Goal: Contribute content: Contribute content

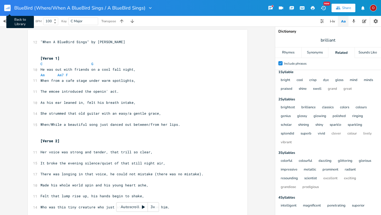
click at [9, 8] on rect "button" at bounding box center [7, 8] width 6 height 6
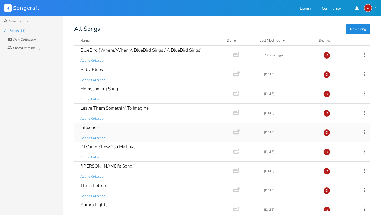
click at [100, 128] on div "Influencer" at bounding box center [90, 127] width 20 height 4
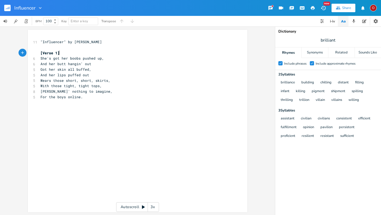
click at [63, 53] on pre "[Verse 1]" at bounding box center [134, 53] width 191 height 6
type textarea "[Extras / Aler"
type textarea "ternates]"
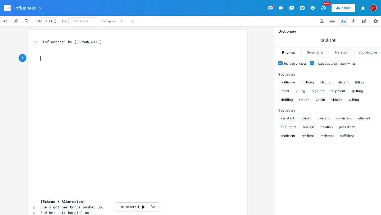
click at [42, 56] on pre "​" at bounding box center [134, 59] width 191 height 6
type textarea "[Verse 1]"
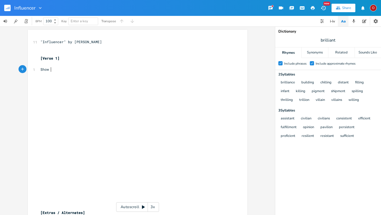
type textarea "Show l"
type textarea "just a little more, leave their chip"
type textarea "ns on the floor."
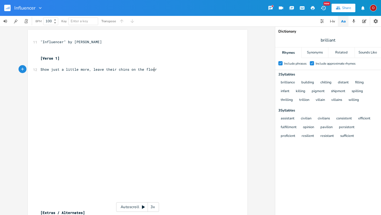
scroll to position [0, 23]
type textarea "."
type textarea "Squ"
type textarea "W"
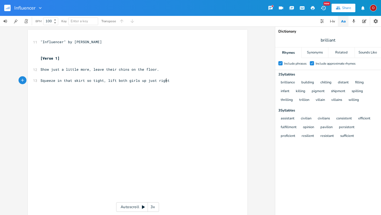
scroll to position [0, 86]
type textarea "Squeeze in that skirt so tight, lift both girls up just right."
type textarea "Put y"
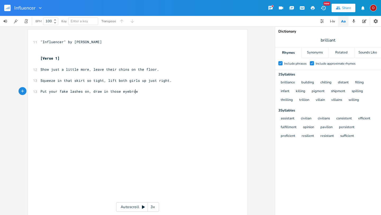
type textarea "your fake lashes on, draw in those eyebrowl"
type textarea "s high (draw those eyebrows just right)."
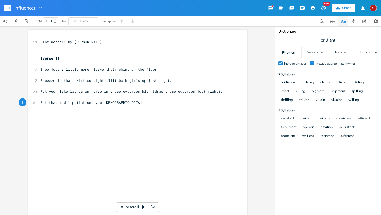
scroll to position [0, 52]
type textarea "Put that red lipstick on, you gotta be hot tonight."
type textarea "All eyes are fixedo"
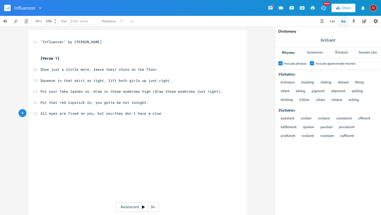
type textarea "on you, but you/they don't have a clue."
type textarea "You are worth so much more, than this influencer.....(and) they just want more."
type textarea "[Chori"
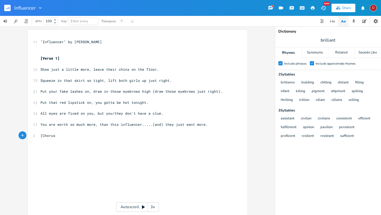
type textarea "us]"
click at [206, 122] on pre "You are worth so much more, than this influencer.....(and) they just want more." at bounding box center [134, 125] width 191 height 6
click at [89, 143] on pre "[Chorus]" at bounding box center [134, 141] width 191 height 6
type textarea "\\"
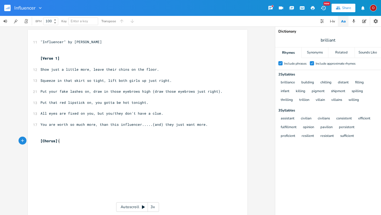
scroll to position [0, 2]
type textarea "If your gonna in-glu"
type textarea "flu-ence"
type textarea "her, show her she's worth so much more."
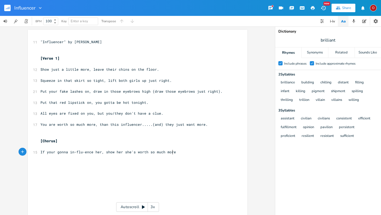
type textarea ","
type textarea "Than a good"
type textarea "lammed up showgirl, eav"
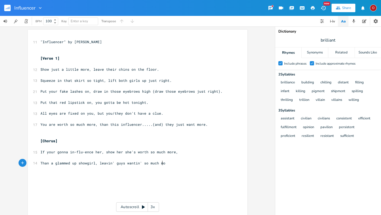
scroll to position [0, 54]
type textarea "leavin' guys wantin' so much more."
type textarea "Th"
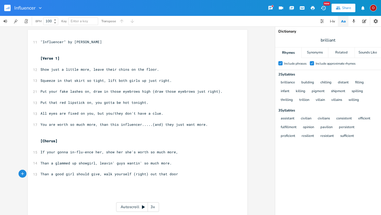
type textarea "Than a good girl should give, walk yourself (right) out that door,"
type textarea "You want to earn respect gir"
type textarea "(girl), you gotta love yourself (first)."
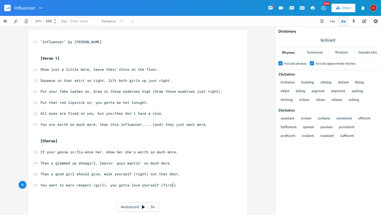
scroll to position [0, 55]
click at [156, 69] on pre "Show just a little more, leave their chins on the floor." at bounding box center [134, 70] width 191 height 6
drag, startPoint x: 91, startPoint y: 68, endPoint x: 155, endPoint y: 69, distance: 64.1
click at [155, 69] on pre "Show just a little more, leave their chins on the floor." at bounding box center [134, 70] width 191 height 6
type textarea "​"
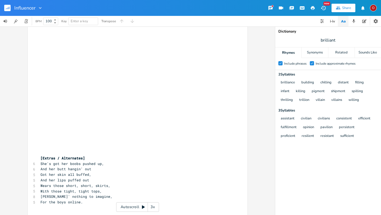
scroll to position [193, 0]
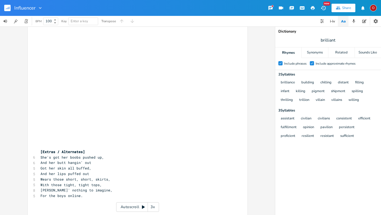
click at [92, 195] on pre "For the boys online." at bounding box center [134, 196] width 191 height 6
type textarea "​"
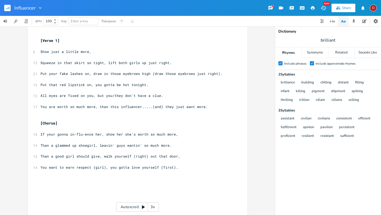
scroll to position [0, 0]
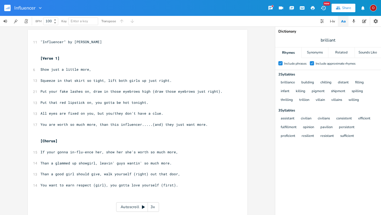
click at [94, 66] on pre "​" at bounding box center [134, 64] width 191 height 6
click at [93, 71] on pre "Show just a little more," at bounding box center [134, 70] width 191 height 6
type textarea "get you"
type textarea "that pose just riht"
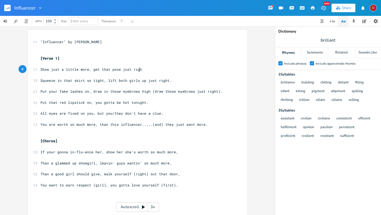
scroll to position [0, 5]
type textarea "ght"
click at [341, 39] on span "brilliant" at bounding box center [328, 40] width 106 height 10
type input "right"
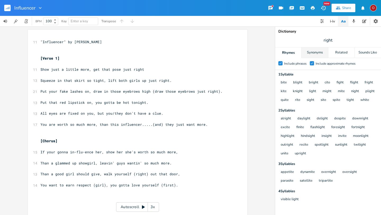
click at [317, 52] on div "Synonyms" at bounding box center [315, 52] width 26 height 11
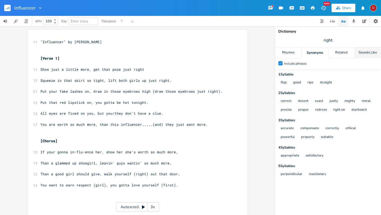
click at [367, 54] on div "Sounds Like" at bounding box center [368, 52] width 26 height 11
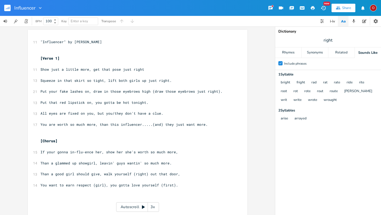
click at [144, 68] on pre "Show just a little more, get that pose just right" at bounding box center [134, 70] width 191 height 6
type textarea "."
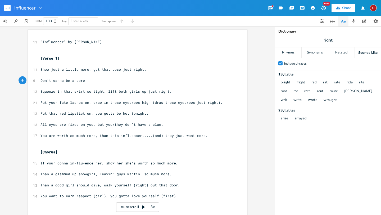
scroll to position [0, 36]
type textarea "Don't wanna be a bore,Attr"
type textarea "attraac"
type textarea "ct the boys tonight."
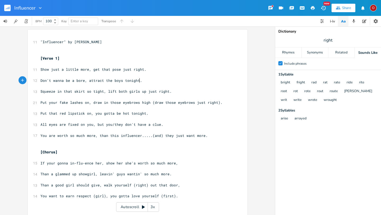
scroll to position [0, 30]
click at [100, 91] on span "Squeeze in that skirt so tight, lift both girls up just right." at bounding box center [105, 91] width 131 height 5
type textarea "[PERSON_NAME]"
type textarea "[PERSON_NAME] so short"
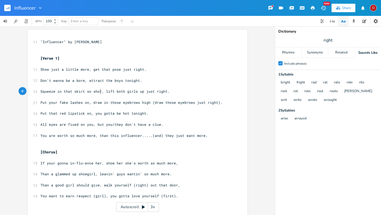
scroll to position [0, 19]
click at [123, 91] on span "Squeeze in that skirt so short, lift both girls up just right." at bounding box center [105, 91] width 131 height 5
type textarea "those"
type textarea "n that skirt so short, lift those girls up just right."
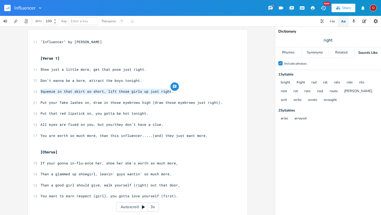
drag, startPoint x: 172, startPoint y: 91, endPoint x: 38, endPoint y: 92, distance: 134.2
click at [39, 92] on pre "Squeeze in that skirt so short, lift those girls up just right." at bounding box center [134, 92] width 191 height 6
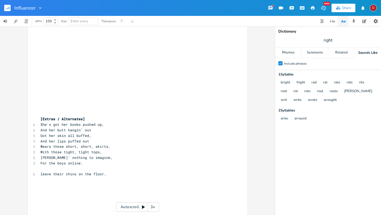
scroll to position [242, 0]
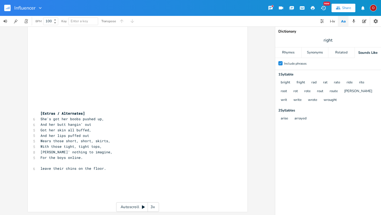
type textarea "Squeeze in that skirt so short, lift those girls up just right."
click at [124, 165] on pre "​" at bounding box center [134, 163] width 191 height 6
click at [124, 169] on pre "leave their chins on the floor." at bounding box center [134, 169] width 191 height 6
type textarea "​"
paste textarea
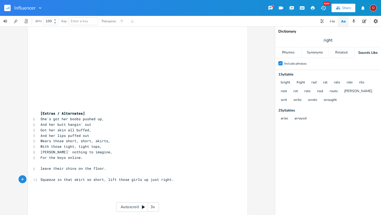
click at [101, 179] on span "Squeeze in that skirt so short, lift those girls up just right." at bounding box center [106, 179] width 133 height 5
type textarea "tight"
click at [125, 181] on span "Squeeze in that skirt so tight, lift those girls up just right." at bounding box center [106, 179] width 133 height 5
type textarea "both"
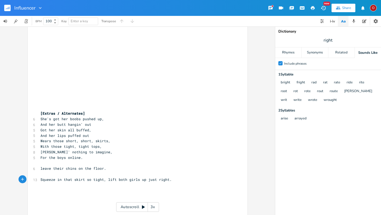
scroll to position [0, 0]
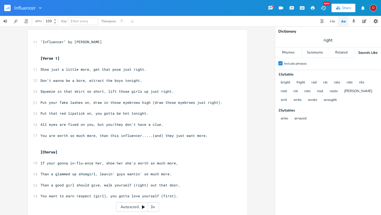
click at [142, 79] on pre "Don't wanna be a bore, attract the boys tonight." at bounding box center [134, 81] width 191 height 6
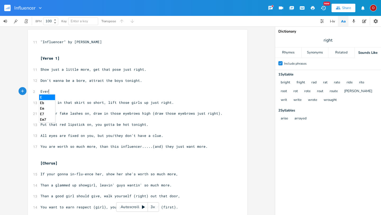
scroll to position [0, 8]
type textarea "Every eye is fie"
type textarea "xed on you, but they"
type textarea "you don't have a clue."
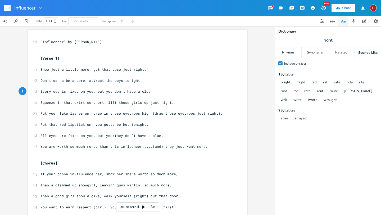
scroll to position [0, 34]
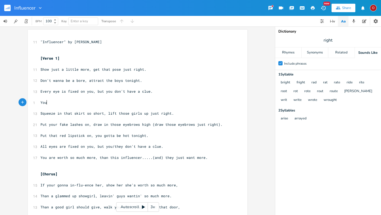
type textarea "Your"
type textarea "'re worth a whole lot more, than"
click at [95, 92] on span "Every eye is fixed on you, but you don't have a clue." at bounding box center [96, 91] width 112 height 5
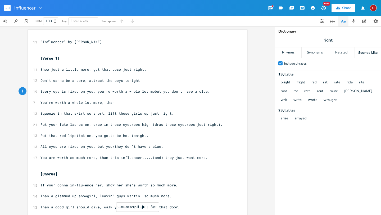
scroll to position [0, 47]
type textarea "you're worth a whole lot more,"
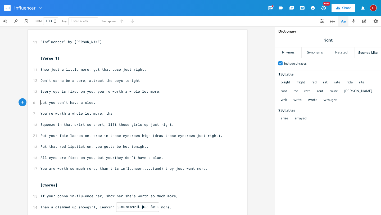
click at [40, 102] on span "but you don't have a clue." at bounding box center [67, 102] width 55 height 5
type textarea "B"
click at [101, 102] on pre "But you don't have a clue." at bounding box center [134, 103] width 191 height 6
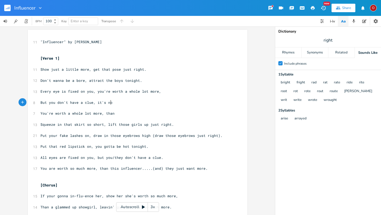
type textarea ", it's now"
type textarea "t tha"
type textarea "e way you look."
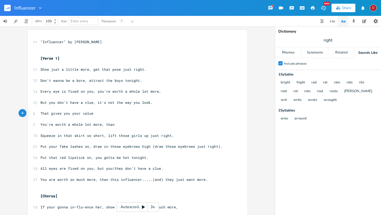
type textarea "That gives you your value."
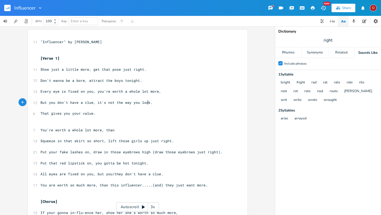
click at [146, 103] on span "But you don't have a clue, it's not the way you look." at bounding box center [96, 102] width 112 height 5
type textarea "how to attract the boy next door"
type textarea "it's not the way you look"
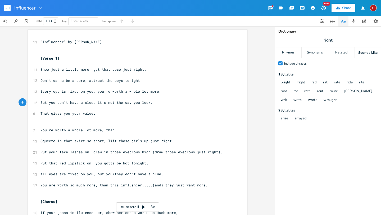
click at [138, 125] on pre "​" at bounding box center [134, 125] width 191 height 6
click at [154, 103] on pre "But you don't have a clue, it's not the way you look." at bounding box center [134, 103] width 191 height 6
type textarea "that gives you your value."
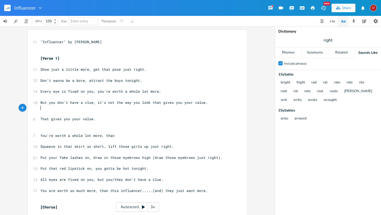
click at [141, 125] on pre "​" at bounding box center [134, 125] width 191 height 6
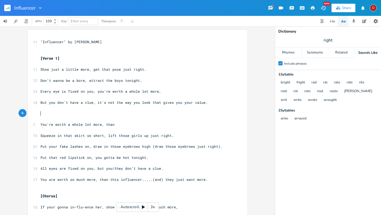
click at [120, 124] on pre "You're worth a whole lot more, than" at bounding box center [134, 125] width 191 height 6
type textarea "that socialpo"
type textarea "post you like"
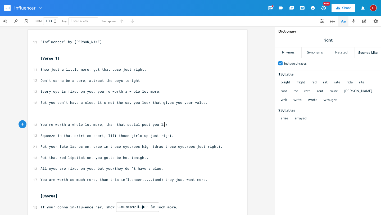
scroll to position [0, 20]
click at [96, 103] on span "But you don't have a clue, it's not the way you look that gives you your value." at bounding box center [123, 102] width 167 height 5
click at [162, 92] on pre "Every eye is fixed on you, you're worth a whole lot more," at bounding box center [134, 92] width 191 height 6
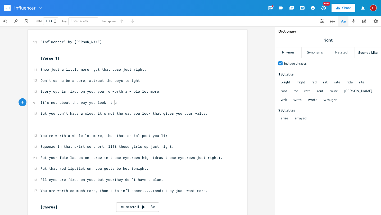
scroll to position [0, 56]
type textarea "It's not about the way you look, that gives you your value."
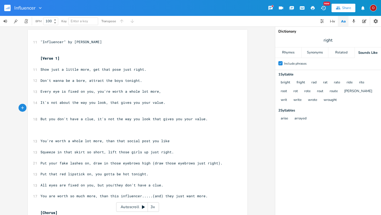
click at [338, 38] on span "right" at bounding box center [328, 40] width 106 height 10
type input "more"
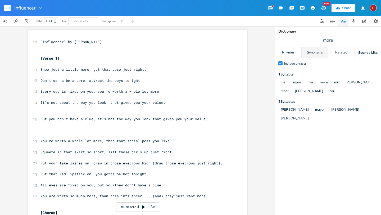
click at [310, 55] on div "Synonyms" at bounding box center [315, 52] width 26 height 11
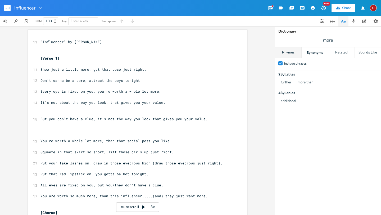
click at [292, 54] on div "Rhymes" at bounding box center [288, 52] width 26 height 11
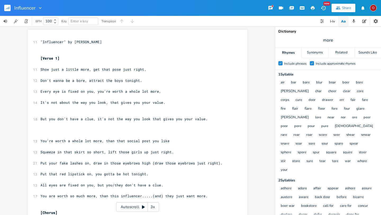
click at [336, 41] on span "more" at bounding box center [328, 40] width 106 height 10
type input "value"
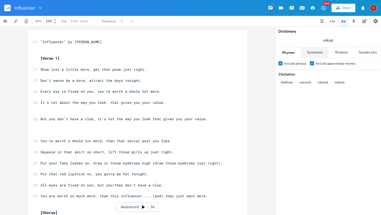
click at [316, 50] on div "Synonyms" at bounding box center [315, 52] width 26 height 11
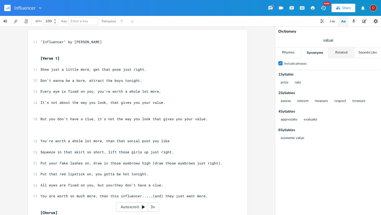
click at [338, 51] on div "Related" at bounding box center [341, 52] width 26 height 11
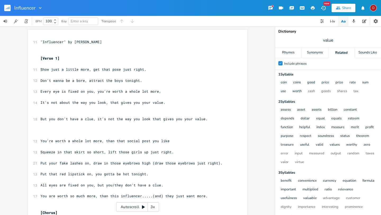
click at [334, 39] on span "value" at bounding box center [328, 40] width 106 height 10
type input "more"
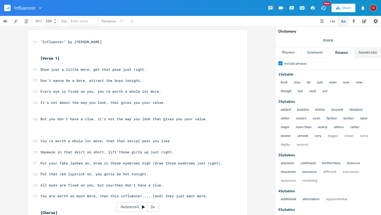
click at [373, 55] on div "Sounds Like" at bounding box center [368, 52] width 26 height 11
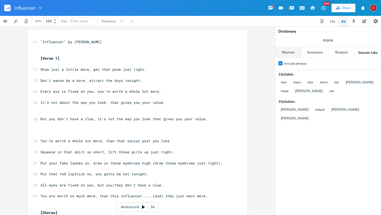
click at [290, 53] on div "Rhymes" at bounding box center [288, 52] width 26 height 11
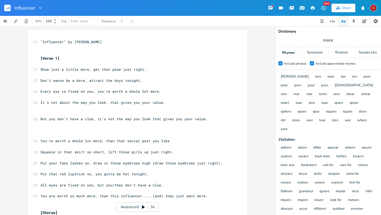
scroll to position [0, 0]
click at [109, 80] on span "Don't wanna be a bore, attract the boys tonight." at bounding box center [91, 80] width 102 height 5
type textarea "hem"
click at [146, 80] on pre "Don't wanna be a bore, attract them boys tonight." at bounding box center [134, 81] width 191 height 6
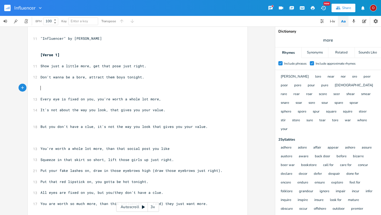
scroll to position [0, 0]
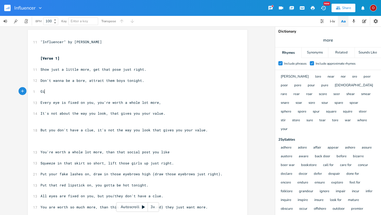
type textarea "Gie"
type textarea "ve in it"
type textarea "'n it all away, on social posts at night."
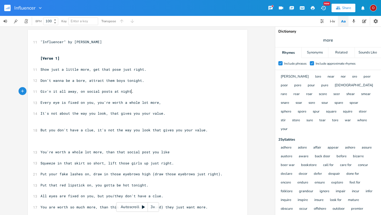
scroll to position [0, 58]
click at [94, 102] on span "Every eye is fixed on you, you're worth a whole lot more," at bounding box center [100, 102] width 121 height 5
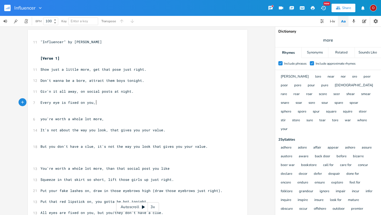
click at [105, 101] on pre "Every eye is fixed on you," at bounding box center [134, 103] width 191 height 6
type textarea "they just can't get enough."
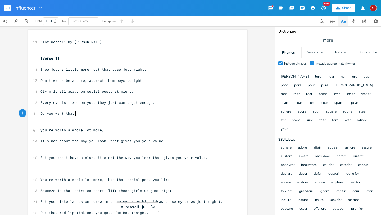
type textarea "Do you want that ab"
type textarea "bad attention,"
click at [337, 41] on span "more" at bounding box center [328, 40] width 106 height 10
type input "bite"
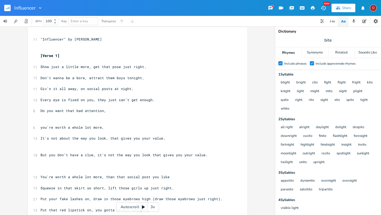
scroll to position [0, 0]
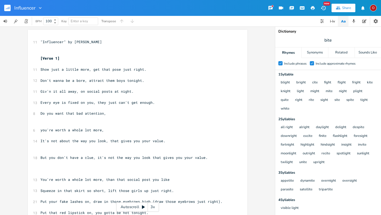
click at [115, 92] on span "Giv'n it all away, on social posts at night." at bounding box center [86, 91] width 93 height 5
type textarea "ll"
click at [142, 93] on pre "Giv'n it all away, on social posts all night." at bounding box center [134, 92] width 191 height 6
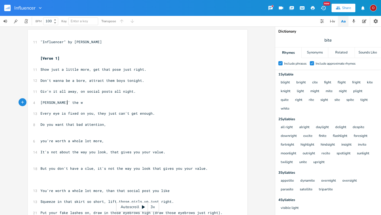
type textarea "[PERSON_NAME]' the wt"
type textarea "rong attenetion"
type textarea "tion,"
click at [336, 39] on span "bite" at bounding box center [328, 40] width 106 height 10
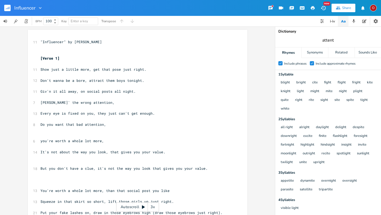
type input "attention"
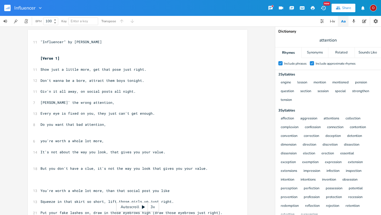
click at [104, 103] on pre "[PERSON_NAME]' the wrong attention," at bounding box center [134, 103] width 191 height 6
type textarea "but you don't have a clue."
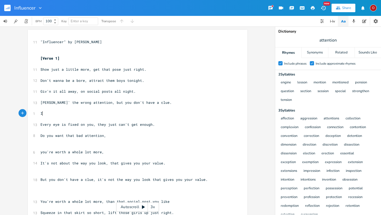
type textarea "Itt"
type textarea "'s not the way you look, that"
type textarea "that fi"
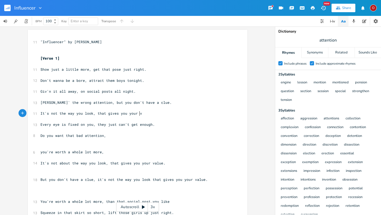
type textarea "gives you your vla"
type textarea "alue."
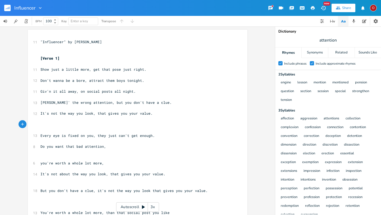
click at [337, 39] on span "attention" at bounding box center [328, 40] width 106 height 10
type input "clue"
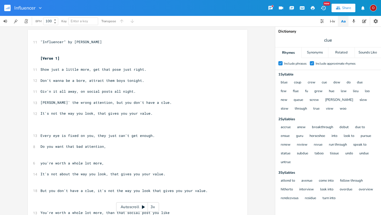
click at [333, 39] on span "clue" at bounding box center [328, 40] width 106 height 10
type input "night"
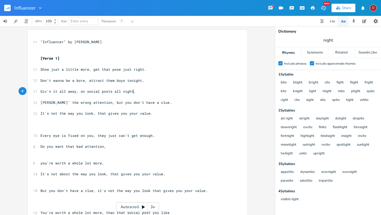
scroll to position [0, 0]
click at [136, 92] on pre "Giv'n it all away, on social posts all night." at bounding box center [134, 92] width 191 height 6
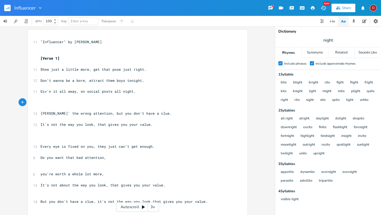
click at [146, 82] on pre "Don't wanna be a bore, attract them boys tonight." at bounding box center [134, 81] width 191 height 6
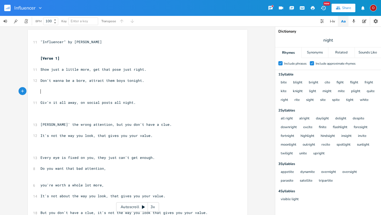
type textarea "L"
type textarea "Squeeze in that sh"
type textarea "[PERSON_NAME] so short, lift them girls up right."
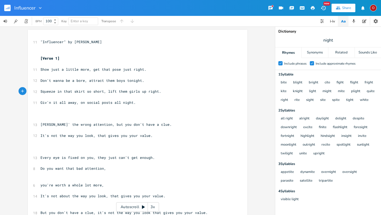
click at [124, 91] on span "Squeeze in that skirt so short, lift them girls up right." at bounding box center [100, 91] width 121 height 5
type textarea "both"
type textarea "them"
type textarea "both/them"
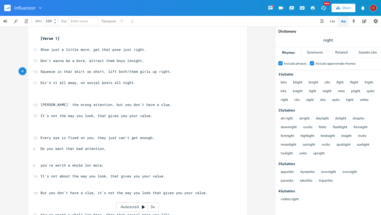
scroll to position [18, 0]
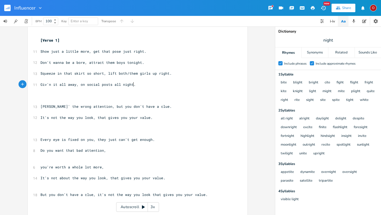
click at [132, 84] on pre "Giv'n it all away, on social posts all night." at bounding box center [134, 85] width 191 height 6
type textarea "."
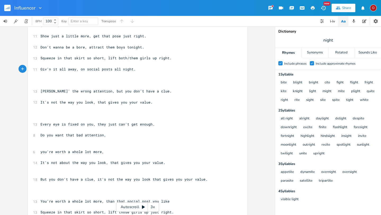
scroll to position [27, 0]
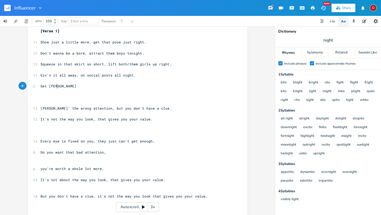
type textarea "Get those"
click at [45, 86] on span "Get those" at bounding box center [49, 86] width 19 height 5
type textarea "/u"
type textarea "put"
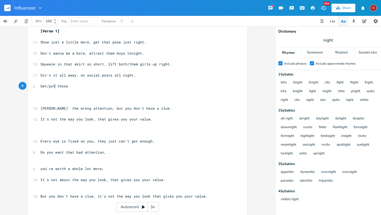
scroll to position [0, 5]
click at [69, 88] on pre "Get/put those" at bounding box center [134, 86] width 191 height 6
type textarea "false lashes on, g"
type textarea "get that cat eye just"
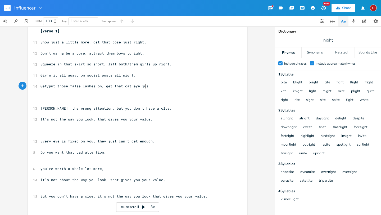
scroll to position [0, 31]
type textarea "ive that cat eye some height."
click at [53, 86] on span "Get/put those false lashes on, give that cat eye some height." at bounding box center [104, 86] width 129 height 5
type textarea "Put"
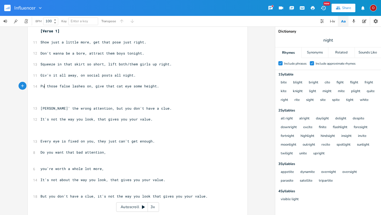
scroll to position [0, 5]
click at [163, 86] on pre "Put those false lashes on, give that cat eye some height." at bounding box center [134, 86] width 191 height 6
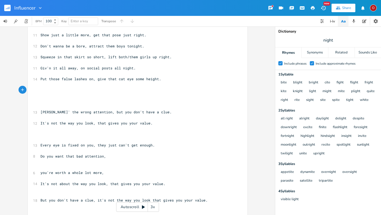
scroll to position [34, 0]
click at [45, 79] on span "Put those false lashes on, give that cat eye some height." at bounding box center [100, 79] width 121 height 5
type textarea "Get"
click at [115, 80] on span "Get those false lashes on, give that cat eye some height." at bounding box center [100, 79] width 121 height 5
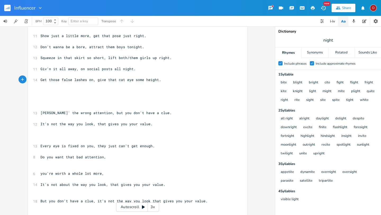
type textarea "("
click at [123, 81] on span "Get those false lashes on, give that (cat eye some height." at bounding box center [101, 79] width 123 height 5
type textarea ")"
type textarea "eye"
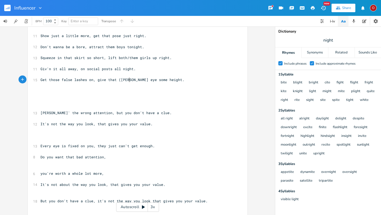
scroll to position [0, 5]
type textarea "cat"
click at [159, 79] on pre "Get those false lashes on, give that cateye some height." at bounding box center [134, 80] width 191 height 6
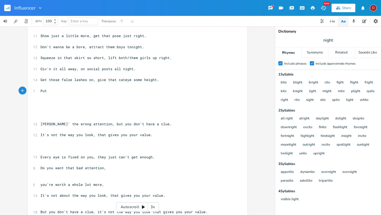
scroll to position [0, 6]
type textarea "Put on that red lipstick,"
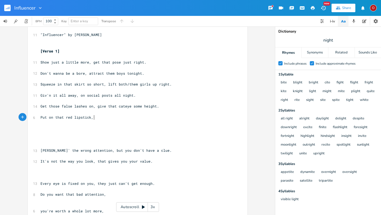
scroll to position [0, 0]
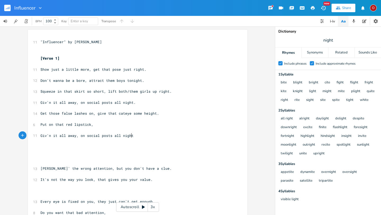
type textarea "Giv'n it all away, on social posts all night."
click at [135, 103] on pre "Giv'n it all away, on social posts all night." at bounding box center [134, 103] width 191 height 6
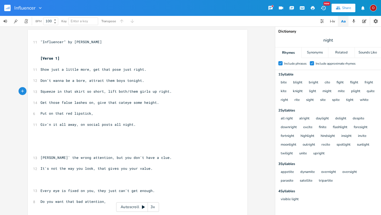
click at [92, 113] on span "Put on that red lipstick," at bounding box center [66, 113] width 53 height 5
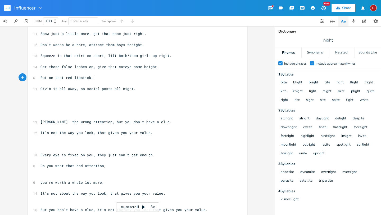
scroll to position [35, 0]
type textarea "Draw on that"
type textarea "ose blood red lips, for the boys online."
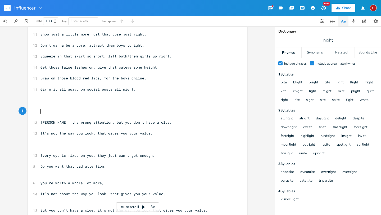
click at [137, 109] on pre "​" at bounding box center [134, 112] width 191 height 6
click at [86, 78] on span "Draw on those blood red lips, for the boys online." at bounding box center [93, 78] width 106 height 5
type textarea "red rose"
click at [78, 90] on span "Giv'n it all away, on social posts all night." at bounding box center [87, 89] width 95 height 5
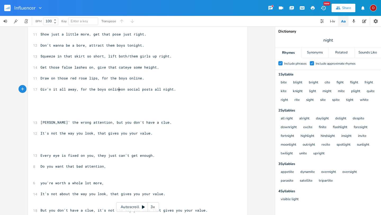
type textarea "for the boys online."
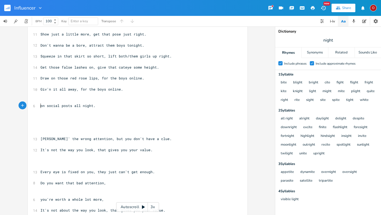
click at [137, 77] on span "Draw on those red rose lips, for the boys online." at bounding box center [92, 78] width 104 height 5
click at [334, 39] on span "night" at bounding box center [328, 40] width 106 height 10
type input "online"
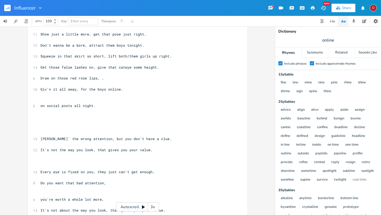
scroll to position [0, 0]
click at [68, 78] on span "Draw on those red rose lips, ." at bounding box center [72, 78] width 64 height 5
type textarea "blood re/"
type textarea "d/"
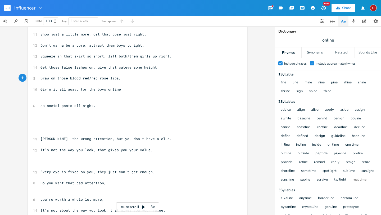
click at [124, 78] on pre "Draw on those blood red/red rose lips, ." at bounding box center [134, 78] width 191 height 6
type textarea "backcomp"
type textarea "b your hair so high."
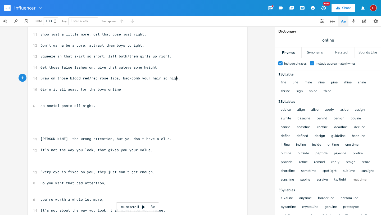
scroll to position [0, 30]
drag, startPoint x: 96, startPoint y: 107, endPoint x: 32, endPoint y: 106, distance: 63.5
click at [39, 106] on div "6 on social posts all night." at bounding box center [134, 106] width 191 height 6
type textarea "​"
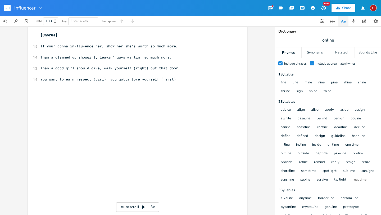
scroll to position [457, 0]
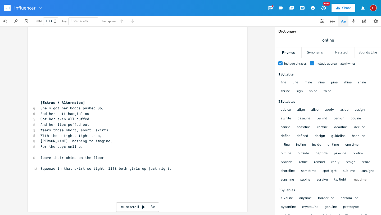
click at [172, 168] on pre "Squeeze in that skirt so tight, lift both girls up just right." at bounding box center [134, 169] width 191 height 6
type textarea "​"
paste textarea
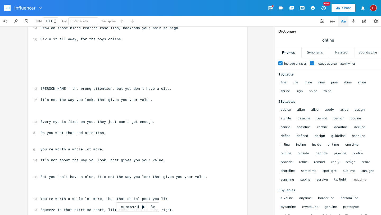
scroll to position [0, 0]
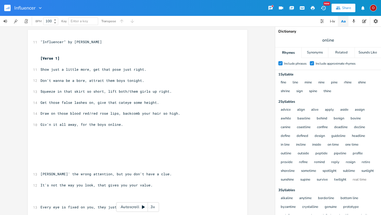
click at [125, 91] on span "Squeeze in that skirt so short, lift both/them girls up right." at bounding box center [105, 91] width 131 height 5
click at [45, 102] on span "Get those false lashes on, give that cateye some height." at bounding box center [99, 102] width 119 height 5
type textarea "Put"
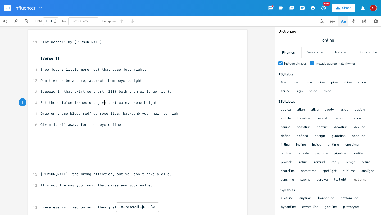
click at [102, 102] on span "Put those false lashes on, give that cateye some height." at bounding box center [99, 102] width 119 height 5
type textarea "et"
click at [150, 102] on span "Put those false lashes on, get that cateye some height." at bounding box center [98, 102] width 116 height 5
type textarea "just rihgt"
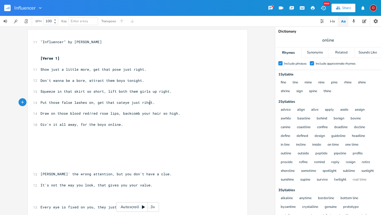
scroll to position [0, 13]
type textarea "ght"
type textarea "some heiht"
type textarea "ght"
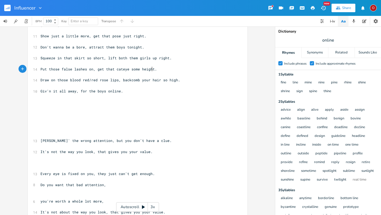
scroll to position [35, 0]
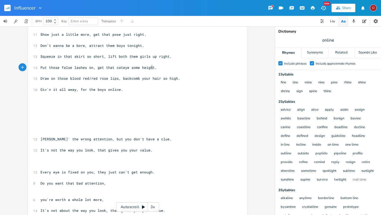
click at [164, 148] on pre "It's not the way you look, that gives you your value." at bounding box center [134, 150] width 191 height 6
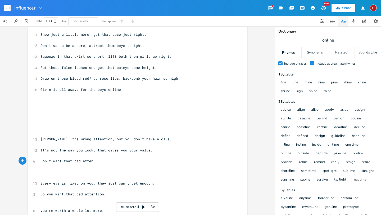
type textarea "Don't want that bad attene"
type textarea "tion, your"
type textarea "'re worl"
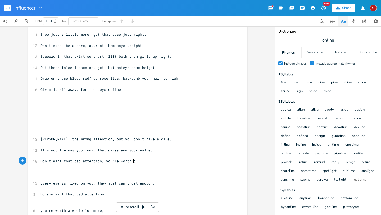
type textarea "th q"
type textarea "a whole lot more,"
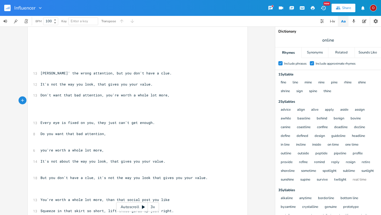
scroll to position [102, 0]
click at [59, 94] on span "Don't want that bad attention, you're worth a whole lot more," at bounding box center [104, 94] width 129 height 5
type textarea "need"
click at [41, 105] on pre "​" at bounding box center [134, 106] width 191 height 6
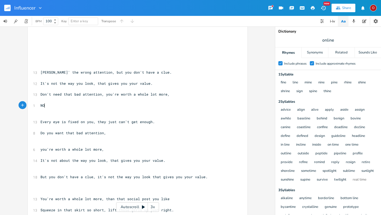
type textarea "NOt"
type textarea "ot about the way you look, don't wan"
type textarea "nna be a whore."
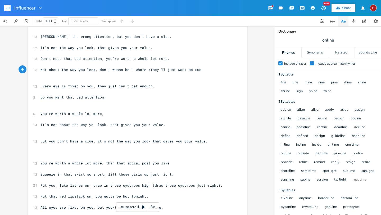
scroll to position [0, 41]
type textarea "/they'll just want so much"
type input "more"
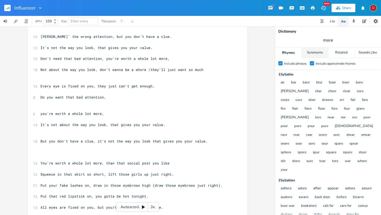
click at [315, 55] on div "Synonyms" at bounding box center [315, 52] width 26 height 11
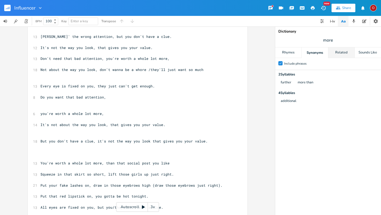
click at [341, 53] on div "Related" at bounding box center [341, 52] width 26 height 11
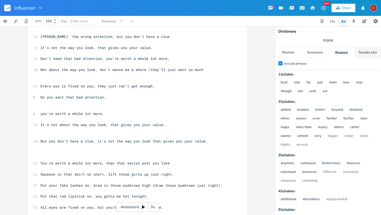
click at [364, 51] on div "Sounds Like" at bounding box center [368, 52] width 26 height 11
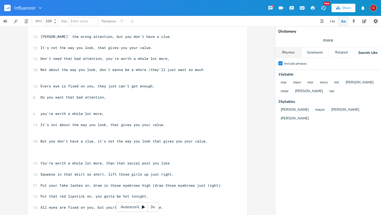
click at [284, 48] on div "Rhymes" at bounding box center [288, 52] width 26 height 11
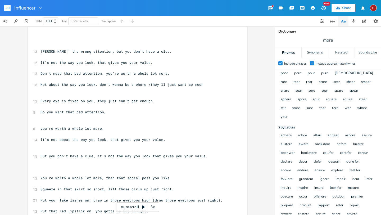
scroll to position [124, 0]
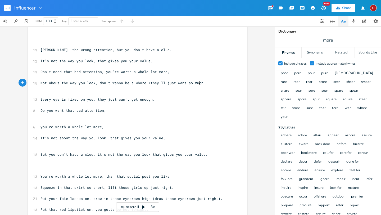
click at [199, 83] on pre "Not about the way you look, don't wanna be a whore /they'll just want so much" at bounding box center [134, 83] width 191 height 6
click at [96, 83] on span "Not about the way you look, don't wanna be a whore /they'll just want so much" at bounding box center [121, 82] width 163 height 5
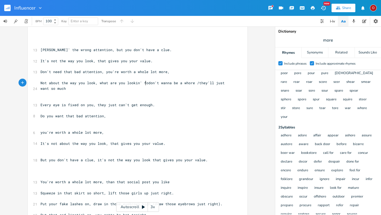
type textarea "what are you lookin' fore"
type textarea "/"
click at [148, 103] on span "Every eye is fixed on you, they just can't get enough." at bounding box center [97, 104] width 114 height 5
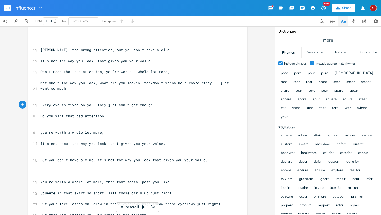
type textarea ";"
type textarea "/just can't get quite enough"
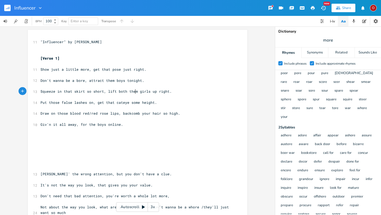
click at [135, 92] on span "Squeeze in that skirt so short, lift both them girls up right." at bounding box center [105, 91] width 131 height 5
click at [144, 92] on span "Squeeze in that skirt so short, lift both girls up right." at bounding box center [100, 91] width 121 height 5
type textarea "so"
click at [156, 102] on pre "Put those false lashes on, get that cateye some height." at bounding box center [134, 103] width 191 height 6
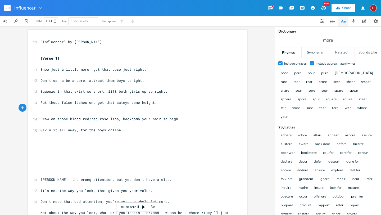
click at [105, 120] on span "Draw on those blood red/red rose lips, backcomb your hair so high." at bounding box center [110, 118] width 140 height 5
click at [159, 117] on pre "Draw on those blood red lips, backcomb your hair so high." at bounding box center [134, 119] width 191 height 6
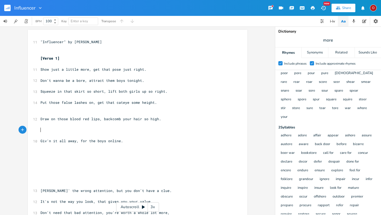
click at [136, 103] on span "Put those false lashes on, get that cateye some height." at bounding box center [98, 102] width 116 height 5
type textarea "\\"
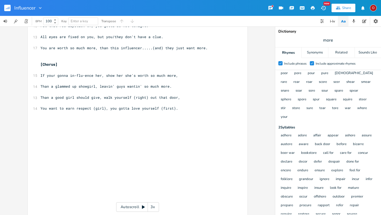
scroll to position [330, 0]
click at [107, 107] on span "You want to earn respect (girl), you gotta love yourself (first)." at bounding box center [109, 107] width 138 height 5
type textarea "[PERSON_NAME]"
type textarea "a shut that door."
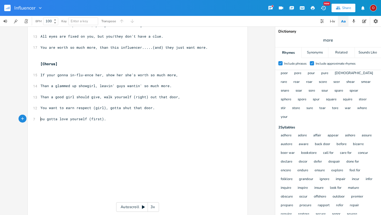
type textarea "Y"
click at [91, 119] on span "You gotta love yourself (first)." at bounding box center [74, 118] width 68 height 5
click at [111, 118] on pre "You gotta love yourself (first)." at bounding box center [134, 119] width 191 height 6
type textarea ","
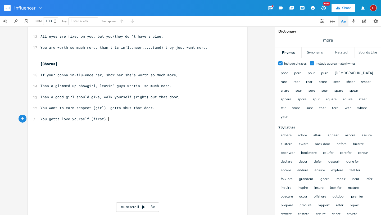
scroll to position [0, 1]
click at [151, 75] on span "If your gonna in-flu-ence her, show her she's worth so much more," at bounding box center [109, 75] width 138 height 5
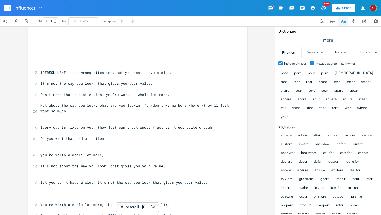
scroll to position [0, 0]
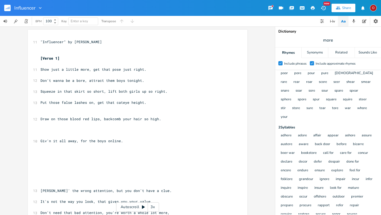
click at [127, 119] on span "Draw on those blood red lips, backcomb your hair so high." at bounding box center [100, 118] width 121 height 5
type textarea "'d"
click at [122, 175] on pre "​" at bounding box center [134, 174] width 191 height 6
click at [86, 114] on pre "​" at bounding box center [134, 114] width 191 height 6
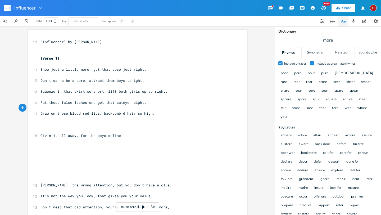
click at [62, 128] on pre "​" at bounding box center [134, 130] width 191 height 6
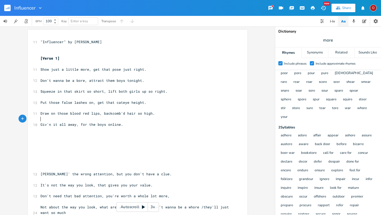
click at [143, 127] on pre "​" at bounding box center [134, 130] width 191 height 6
click at [40, 149] on pre "​" at bounding box center [134, 152] width 191 height 6
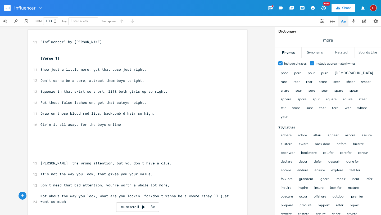
click at [73, 203] on pre "Not about the way you look, what are you lookin' for/don't wanna be a whore /th…" at bounding box center [134, 198] width 191 height 11
type textarea "/what"
click at [113, 196] on span "Not about the way you look, what are you lookin' for/don't wanna be a whore /th…" at bounding box center [135, 198] width 191 height 10
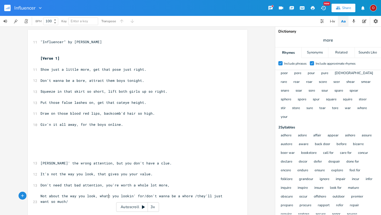
scroll to position [0, 3]
type textarea "chu"
click at [129, 195] on span "Not about the way you look, whatchu lookin' for/don't wanna be a whore /they'll…" at bounding box center [135, 198] width 191 height 10
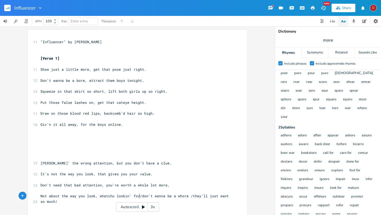
click at [138, 196] on span "Not about the way you look, whatchu lookin' for/don't wanna be a whore /they'll…" at bounding box center [135, 198] width 191 height 10
type textarea "("
click at [61, 202] on pre "Not about the way you look, whatchu lookin' for/(don't wanna be a whore /they'l…" at bounding box center [134, 198] width 191 height 11
type textarea ")."
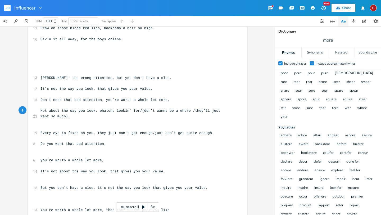
scroll to position [84, 0]
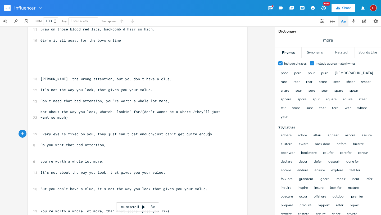
click at [212, 133] on pre "Every eye is fixed on you, they just can't get enough/just can't get quite enou…" at bounding box center [134, 134] width 191 height 6
type textarea "."
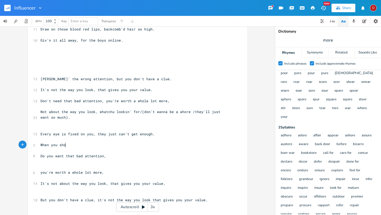
type textarea "When you show"
type textarea "of wha"
type textarea "Of what you think they want,"
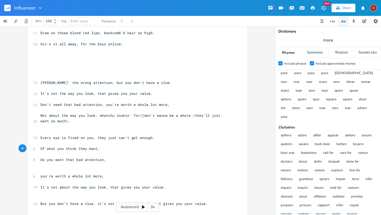
scroll to position [81, 0]
click at [160, 186] on pre "It's not about the way you look, that gives you your value." at bounding box center [134, 187] width 191 height 6
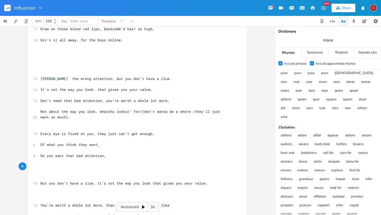
scroll to position [84, 0]
click at [203, 184] on pre "But you don't have a clue, it's not the way you look that gives you your value." at bounding box center [134, 184] width 191 height 6
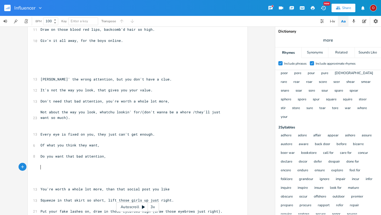
click at [161, 134] on pre "Every eye is fixed on you, they just can't get enough." at bounding box center [134, 135] width 191 height 6
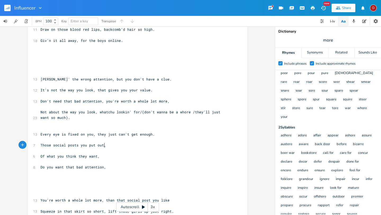
type textarea "Those social posts you put out,"
click at [115, 168] on pre "Do you want that bad attention," at bounding box center [134, 167] width 191 height 6
type textarea "[PERSON_NAME]"
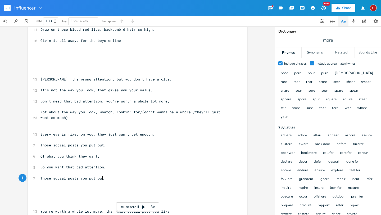
type textarea "Those social posts you put out,"
click at [107, 147] on pre "Those social posts you put out," at bounding box center [134, 145] width 191 height 6
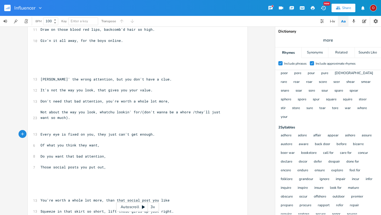
click at [107, 145] on pre "Of what you think they want," at bounding box center [134, 145] width 191 height 6
click at [336, 40] on span "more" at bounding box center [328, 40] width 106 height 10
type input "enought"
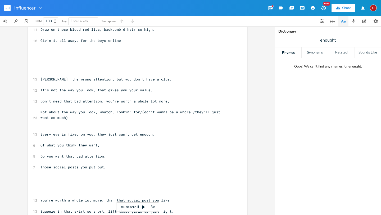
click at [347, 39] on span "enought" at bounding box center [328, 40] width 106 height 10
type input "enough"
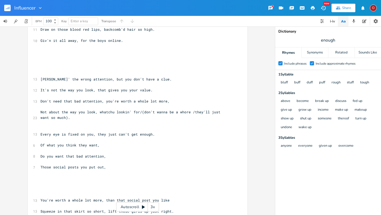
click at [291, 52] on div "Rhymes" at bounding box center [288, 52] width 26 height 11
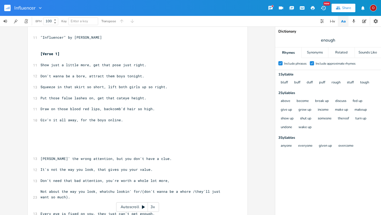
scroll to position [0, 0]
click at [46, 144] on pre "​" at bounding box center [134, 142] width 191 height 6
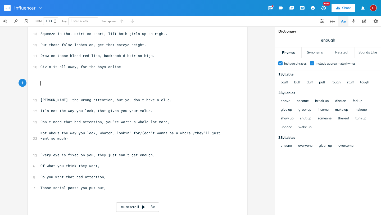
scroll to position [59, 0]
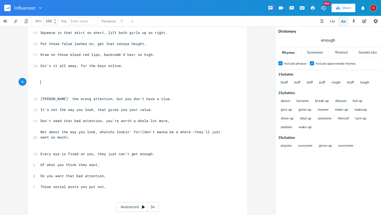
click at [160, 152] on pre "Every eye is fixed on you, they just can't get enough." at bounding box center [134, 154] width 191 height 6
type textarea "wa"
type textarea "Wath"
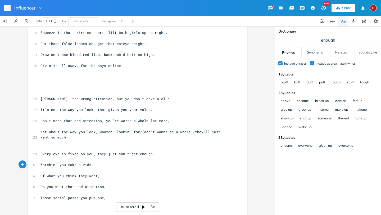
type textarea "tchin' you makeup vids"
click at [338, 40] on span "enough" at bounding box center [328, 40] width 106 height 10
type input "value"
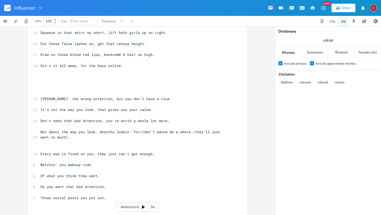
click at [290, 53] on div "Rhymes" at bounding box center [288, 52] width 26 height 11
click at [290, 50] on div "Rhymes" at bounding box center [288, 52] width 26 height 11
click at [314, 55] on div "Synonyms" at bounding box center [315, 52] width 26 height 11
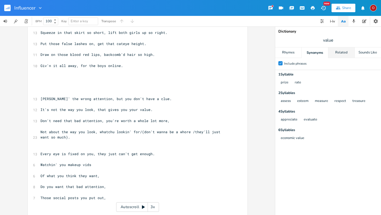
click at [341, 54] on div "Related" at bounding box center [341, 52] width 26 height 11
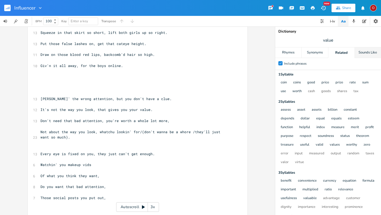
click at [360, 55] on div "Sounds Like" at bounding box center [368, 52] width 26 height 11
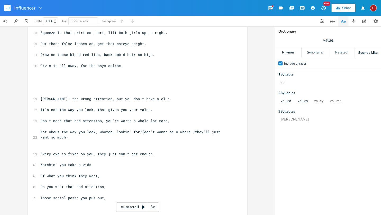
click at [337, 41] on span "value" at bounding box center [328, 40] width 106 height 10
type input "worth"
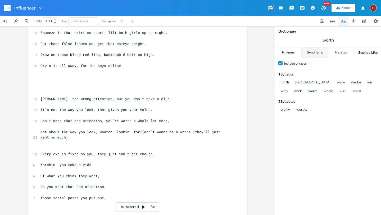
click at [314, 53] on div "Synonyms" at bounding box center [315, 52] width 26 height 11
click at [341, 55] on div "Related" at bounding box center [341, 52] width 26 height 11
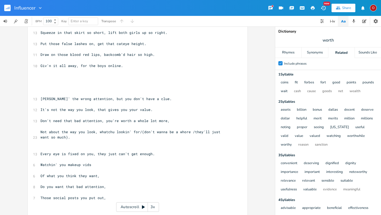
click at [335, 41] on span "worth" at bounding box center [328, 40] width 106 height 10
type input "value"
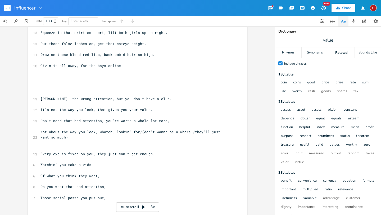
click at [337, 40] on span "value" at bounding box center [328, 40] width 106 height 10
type input "value"
click at [285, 52] on div "Rhymes" at bounding box center [288, 52] width 26 height 11
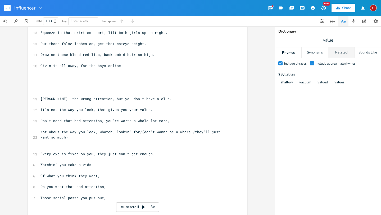
click at [339, 54] on div "Related" at bounding box center [341, 52] width 26 height 11
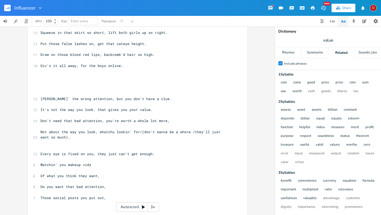
click at [91, 165] on pre "Watchin' you makeup vids" at bounding box center [134, 165] width 191 height 6
type textarea "r every mov"
type textarea "r"
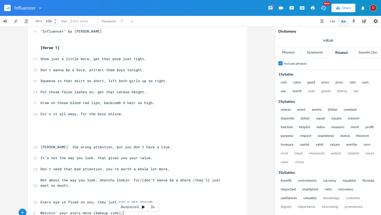
scroll to position [0, 0]
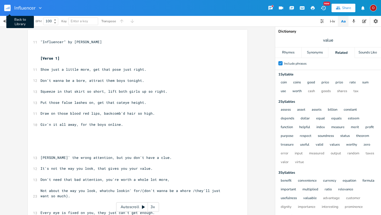
type textarea "ve (makeup vids),"
click at [6, 8] on rect "button" at bounding box center [7, 8] width 6 height 6
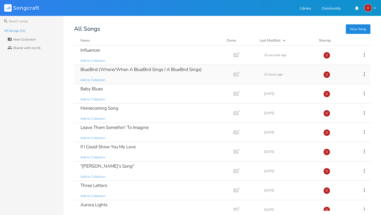
click at [165, 71] on div "BlueBird (Where/When A BlueBird Sings / A BlueBird Sings)" at bounding box center [140, 69] width 121 height 4
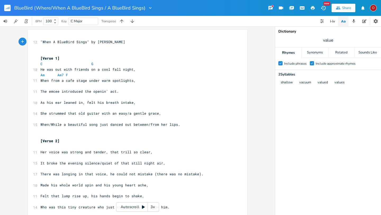
click at [49, 125] on span "When/While a beautiful song just danced out between/from her lips." at bounding box center [110, 124] width 140 height 5
click at [48, 125] on span "While a beautiful song just danced out between/from her lips." at bounding box center [104, 124] width 129 height 5
type textarea "(when)"
click at [151, 124] on span "While (when) a beautiful song just danced out between/from her lips." at bounding box center [112, 124] width 144 height 5
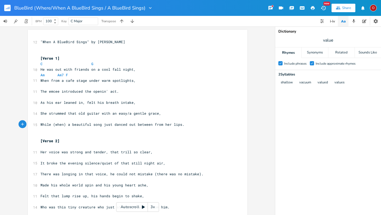
type textarea "("
click at [161, 125] on span "While (when) a beautiful song just danced out between (from her lips." at bounding box center [113, 124] width 146 height 5
type textarea ")"
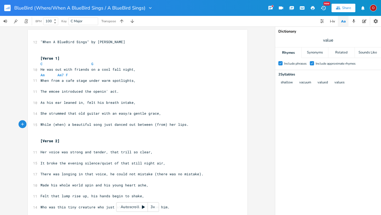
click at [98, 163] on span "It broke the evening silence/quiet of that still night air," at bounding box center [102, 163] width 125 height 5
type textarea "(sli"
type textarea "ilence)"
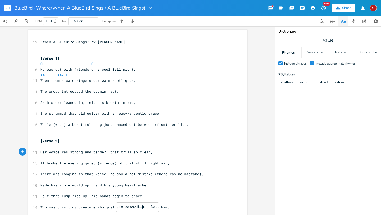
click at [117, 151] on span "Her voice was strong and tender, that trill so clear," at bounding box center [96, 152] width 112 height 5
type textarea "crystal"
click at [88, 196] on span "Felt that lump rise up, his hands begin to shake," at bounding box center [92, 195] width 104 height 5
type textarea "felt his breath just shake ("
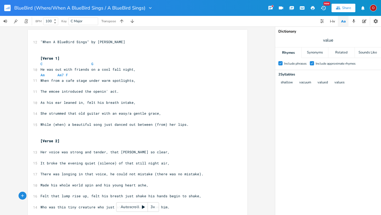
scroll to position [0, 40]
click at [196, 196] on span "Felt that lump rise up, felt his breath just shake (his hands begin to shake," at bounding box center [121, 195] width 163 height 5
type textarea ")"
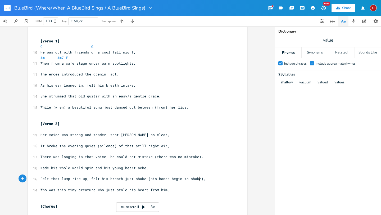
scroll to position [20, 0]
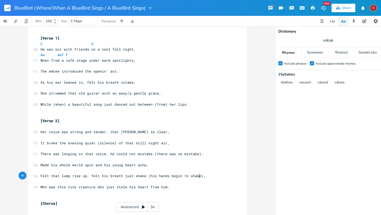
click at [94, 187] on span "Who was this tiny creature who just stole his heart from him." at bounding box center [104, 186] width 129 height 5
type textarea "that ("
type textarea ")"
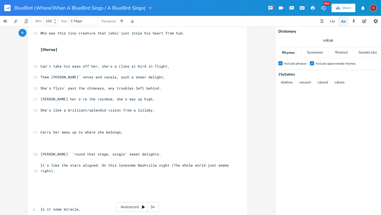
scroll to position [175, 0]
click at [87, 109] on span "She's like a brilliant/splendid vision from a lullaby," at bounding box center [97, 109] width 114 height 5
type textarea "(vri\"
type textarea "brilliant)"
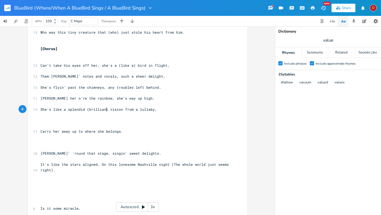
scroll to position [0, 13]
click at [136, 110] on span "She's like a splendid (brilliant) vision from a lullaby," at bounding box center [99, 109] width 119 height 5
click at [134, 109] on span "She's like a splendid (brilliant) vision from a lullaby," at bounding box center [99, 109] width 119 height 5
type textarea "that ("
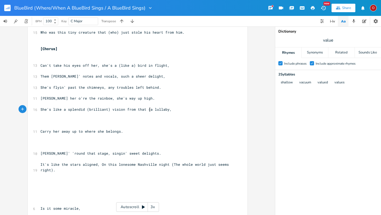
type textarea ")"
click at [113, 87] on span "She's flyin' past the chimneys, any troubles left behind." at bounding box center [100, 87] width 121 height 5
click at [101, 98] on span "[PERSON_NAME] her o're the rainbow, she's way up high." at bounding box center [97, 98] width 114 height 5
type textarea "taki'"
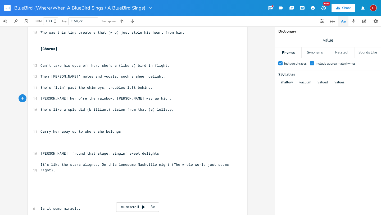
scroll to position [0, 7]
type textarea "n' hre"
type textarea "er way up high ("
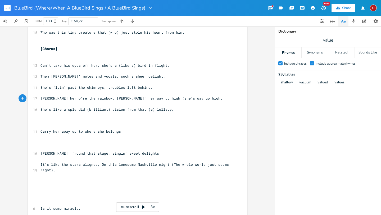
click at [185, 98] on span "[PERSON_NAME] her o're the rainbow, [PERSON_NAME]' her way up high (she's way u…" at bounding box center [131, 98] width 182 height 5
type textarea ")"
click at [180, 110] on pre "She's like a splendid (brilliant) vision from that (a) lullaby," at bounding box center [134, 110] width 191 height 6
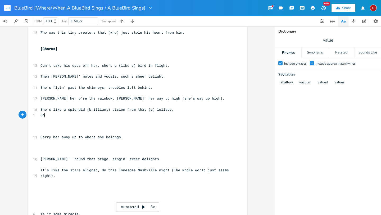
type textarea "Sou"
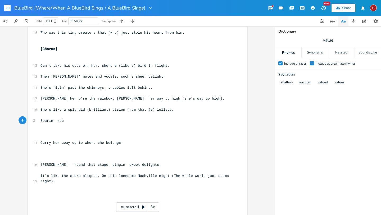
type textarea "Soarin' roujd"
type textarea "nd that stat"
type textarea "ge, singin' sweet delights."
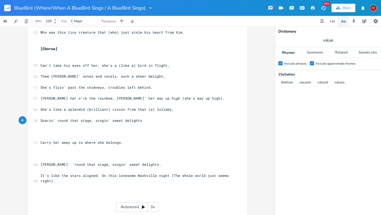
scroll to position [0, 40]
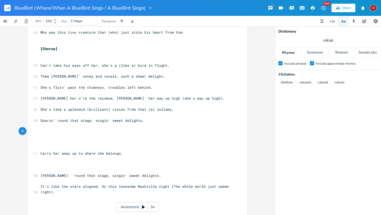
click at [150, 108] on span "She's like a splendid (brilliant) vision from that (a) lullaby," at bounding box center [106, 109] width 133 height 5
type textarea "a"
click at [164, 121] on pre "Soarin' round that stage, singin' sweet delights." at bounding box center [134, 121] width 191 height 6
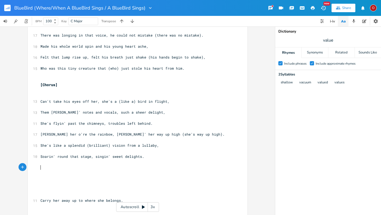
scroll to position [125, 0]
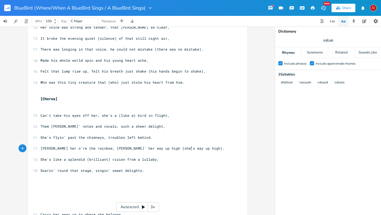
click at [197, 149] on pre "[PERSON_NAME] her o're the rainbow, [PERSON_NAME]' her way up high (she's way u…" at bounding box center [134, 149] width 191 height 6
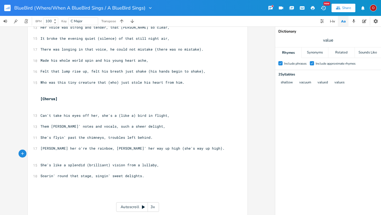
click at [146, 177] on pre "Soarin' round that stage, singin' sweet delights." at bounding box center [134, 176] width 191 height 6
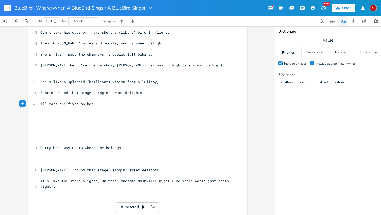
scroll to position [194, 0]
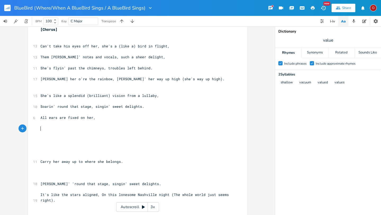
click at [62, 131] on pre "​" at bounding box center [134, 129] width 191 height 6
click at [150, 78] on span "[PERSON_NAME] her o're the rainbow, [PERSON_NAME]' her way up high (she's way u…" at bounding box center [132, 78] width 184 height 5
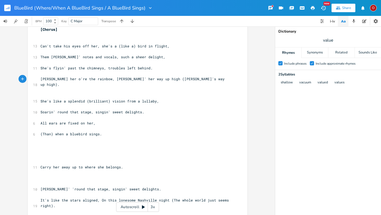
scroll to position [0, 4]
click at [110, 120] on pre "All ears are fixed on her," at bounding box center [134, 123] width 191 height 6
click at [205, 79] on pre "[PERSON_NAME] her o're the rainbow, [PERSON_NAME]' her way up high (oh she's wa…" at bounding box center [134, 81] width 191 height 11
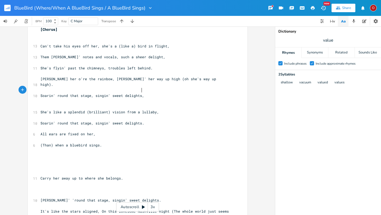
scroll to position [0, 42]
click at [128, 98] on pre "​" at bounding box center [134, 101] width 191 height 6
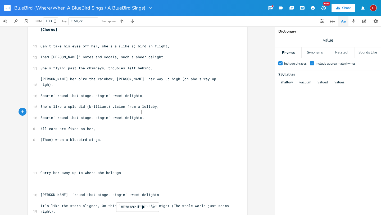
click at [145, 115] on pre "Soarin' round that stage, singin' sweet delights." at bounding box center [134, 118] width 191 height 6
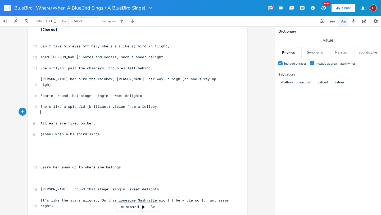
click at [176, 115] on pre "​" at bounding box center [134, 118] width 191 height 6
click at [169, 80] on span "[PERSON_NAME] her o're the rainbow, [PERSON_NAME]' her way up high (oh she's wa…" at bounding box center [129, 81] width 178 height 10
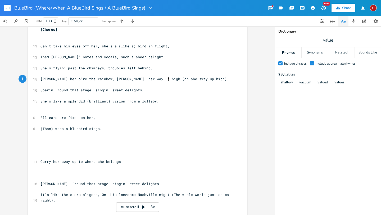
scroll to position [0, 8]
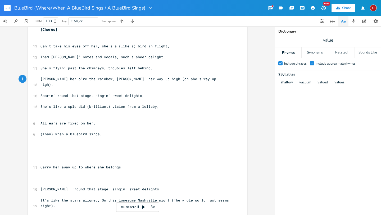
click at [204, 72] on pre "​" at bounding box center [134, 74] width 191 height 6
drag, startPoint x: 200, startPoint y: 80, endPoint x: 100, endPoint y: 78, distance: 100.3
click at [100, 78] on pre "[PERSON_NAME] her o're the rainbow, [PERSON_NAME]' her way up high (oh she's wa…" at bounding box center [134, 81] width 191 height 11
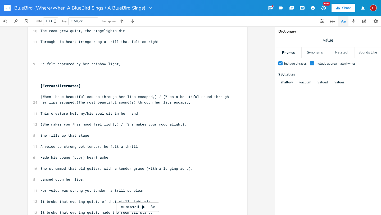
scroll to position [809, 0]
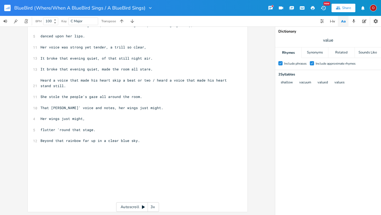
click at [151, 139] on pre "Beyond that rainbow far up in a clear blue sky." at bounding box center [134, 141] width 191 height 6
paste textarea
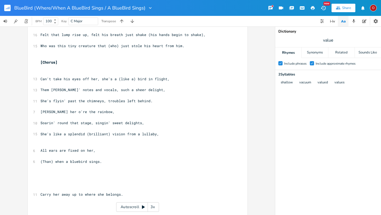
scroll to position [162, 0]
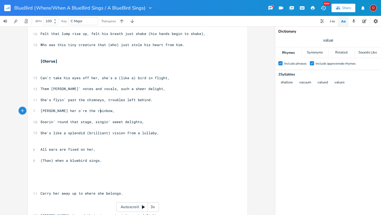
click at [103, 109] on pre "[PERSON_NAME] her o're the rainbow," at bounding box center [134, 111] width 191 height 6
click at [109, 122] on span "Soarin' round that stage, singin' sweet delights," at bounding box center [92, 121] width 104 height 5
click at [49, 141] on pre "​" at bounding box center [134, 139] width 191 height 6
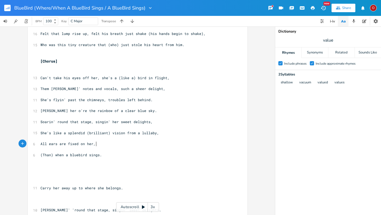
click at [110, 144] on pre "All ears are fixed on her," at bounding box center [134, 144] width 191 height 6
click at [98, 110] on span "[PERSON_NAME] her o're the rainbow of a clear blue sky." at bounding box center [98, 110] width 116 height 5
click at [167, 112] on pre "[PERSON_NAME] her o're the rainbow way up high (of a clear blue sky." at bounding box center [134, 111] width 191 height 6
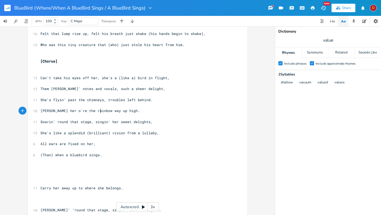
click at [99, 112] on span "[PERSON_NAME] her o're the rainbow way up high." at bounding box center [90, 110] width 100 height 5
click at [40, 122] on span "Soarin' round that stage, singin' her sweet delights," at bounding box center [96, 121] width 112 height 5
click at [53, 123] on span "She's Soarin' round that stage, singin' her sweet delights," at bounding box center [102, 121] width 125 height 5
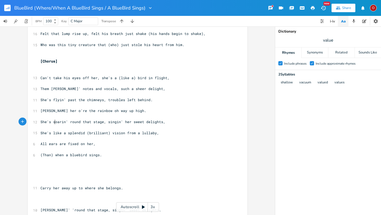
scroll to position [0, 2]
click at [128, 121] on span "She's soarin' round that stage, singin' her sweet delights," at bounding box center [102, 121] width 125 height 5
click at [96, 144] on pre "All ears are fixed on her," at bounding box center [134, 144] width 191 height 6
click at [333, 39] on span "value" at bounding box center [328, 40] width 106 height 10
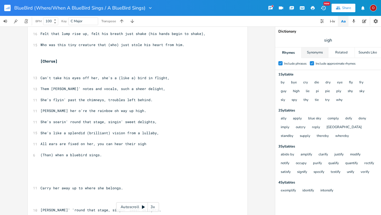
click at [318, 50] on div "Synonyms" at bounding box center [315, 52] width 26 height 11
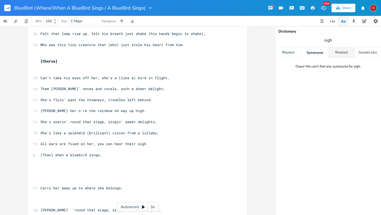
click at [342, 56] on div "Related" at bounding box center [341, 52] width 26 height 11
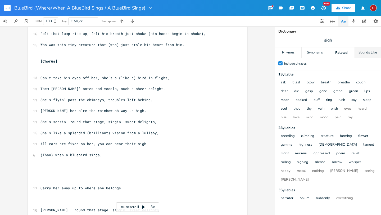
click at [373, 53] on div "Sounds Like" at bounding box center [368, 52] width 26 height 11
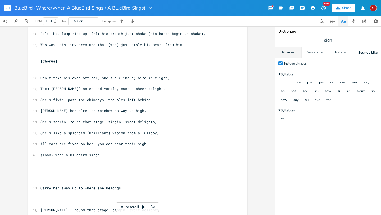
click at [291, 54] on div "Rhymes" at bounding box center [288, 52] width 26 height 11
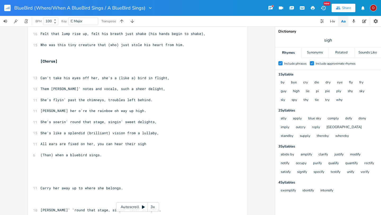
click at [45, 143] on span "All ears are fixed on her, you can hear their sigh" at bounding box center [93, 143] width 106 height 5
click at [144, 144] on pre "His ears are fixed on her, you can hear their sigh" at bounding box center [134, 144] width 191 height 6
click at [333, 40] on span "sigh" at bounding box center [328, 40] width 106 height 10
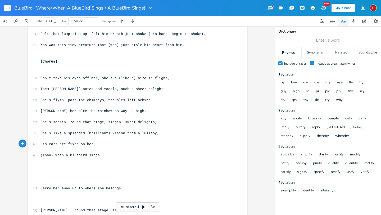
click at [98, 143] on pre "His ears are fixed on her," at bounding box center [134, 144] width 191 height 6
click at [40, 155] on span "(Than) when a bluebird sings." at bounding box center [70, 154] width 61 height 5
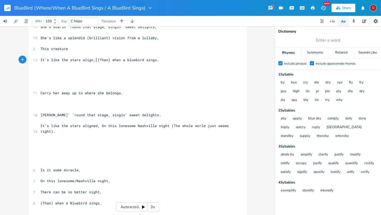
scroll to position [0, 1]
click at [85, 49] on pre "This creature" at bounding box center [134, 49] width 191 height 6
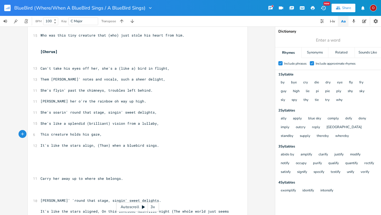
scroll to position [149, 0]
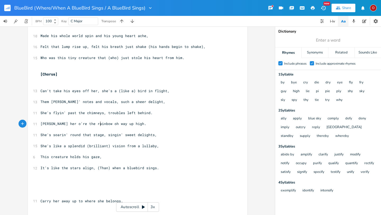
click at [98, 124] on span "[PERSON_NAME] her o're the rainbow oh way up high." at bounding box center [93, 123] width 106 height 5
click at [170, 123] on span "[PERSON_NAME] her o're the rainbow of a clear blue sky (oh way up high." at bounding box center [115, 123] width 150 height 5
click at [87, 135] on span "She's soarin' round that stage, singin' sweet delights," at bounding box center [98, 134] width 116 height 5
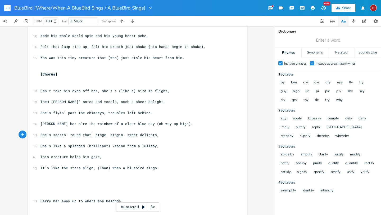
scroll to position [0, 12]
drag, startPoint x: 153, startPoint y: 135, endPoint x: 38, endPoint y: 135, distance: 115.7
click at [39, 135] on pre "She's soarin' round that stage, singin' sweet delights," at bounding box center [134, 135] width 191 height 6
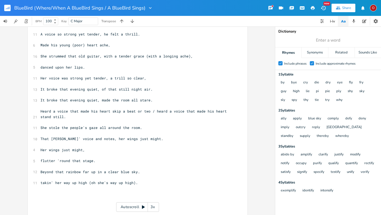
scroll to position [790, 0]
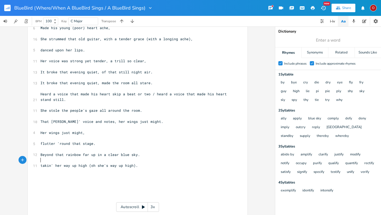
click at [146, 163] on pre "takin' her way up high (oh she's way up high)." at bounding box center [134, 166] width 191 height 6
click at [145, 167] on pre "takin' her way up high (oh she's way up high)." at bounding box center [134, 166] width 191 height 6
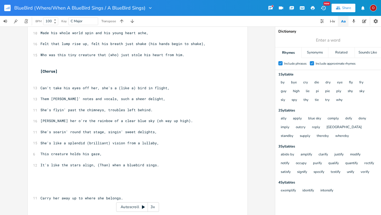
scroll to position [151, 0]
click at [79, 132] on span "She's soarin' round that stage, singin' sweet delights," at bounding box center [98, 132] width 116 height 5
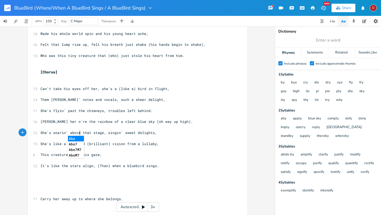
scroll to position [0, 3]
click at [150, 132] on span "She's soarin' above that stage, singin' sweet delights," at bounding box center [98, 132] width 116 height 5
click at [78, 133] on span "She's soarin' above that stage, singin' sweet delight," at bounding box center [97, 132] width 114 height 5
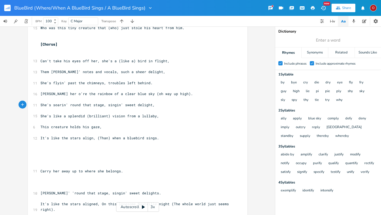
scroll to position [179, 0]
click at [131, 106] on span "She's soarin' round that stage, singin' sweet delight," at bounding box center [97, 105] width 114 height 5
click at [39, 105] on pre "She's soarin' round that stage, she's a sheer delight," at bounding box center [134, 106] width 191 height 6
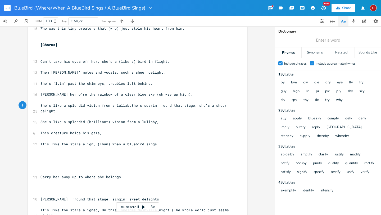
scroll to position [0, 21]
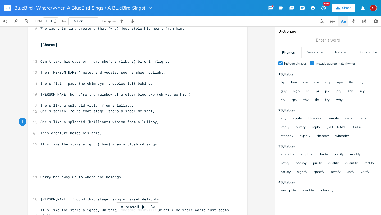
click at [157, 123] on pre "She's like a splendid (brilliant) vision from a lullaby," at bounding box center [134, 122] width 191 height 6
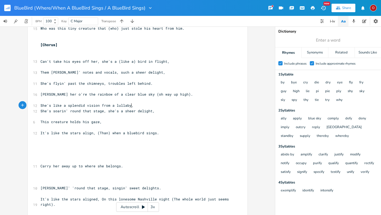
click at [136, 105] on pre "She's like a splendid vision from a lullaby," at bounding box center [134, 106] width 191 height 6
